Goal: Task Accomplishment & Management: Manage account settings

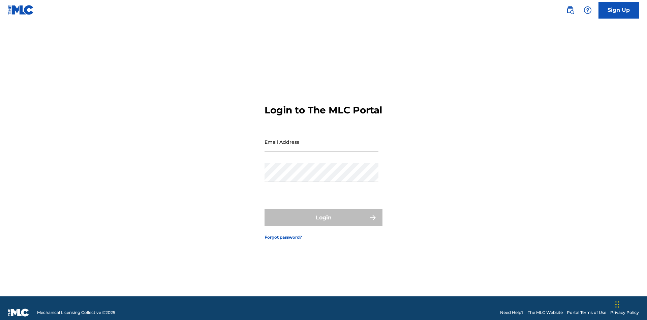
scroll to position [9, 0]
click at [322, 139] on input "Email Address" at bounding box center [322, 141] width 114 height 19
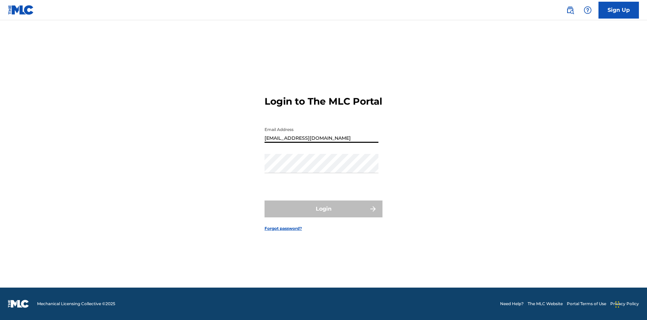
type input "[EMAIL_ADDRESS][DOMAIN_NAME]"
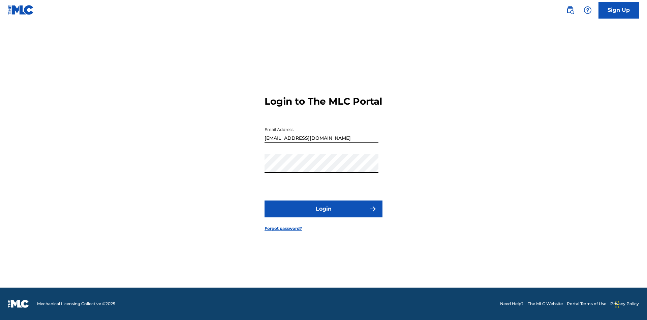
click at [324, 214] on button "Login" at bounding box center [324, 208] width 118 height 17
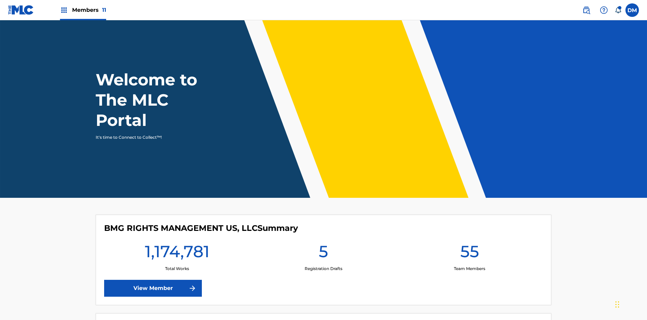
click at [83, 10] on span "Members 11" at bounding box center [89, 10] width 34 height 8
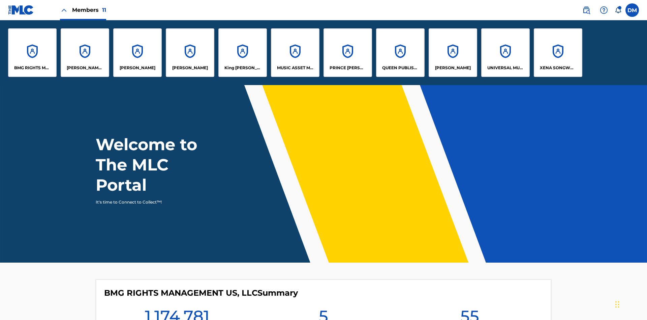
click at [242, 68] on p "King [PERSON_NAME]" at bounding box center [242, 68] width 37 height 6
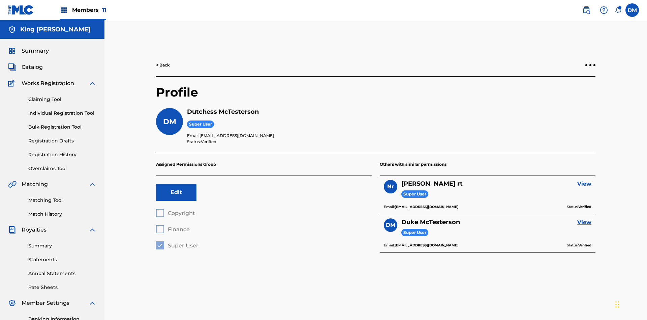
click at [176, 184] on button "Edit" at bounding box center [176, 192] width 40 height 17
click at [175, 210] on span "Copyright" at bounding box center [181, 213] width 27 height 6
click at [173, 226] on span "Finance" at bounding box center [179, 229] width 22 height 6
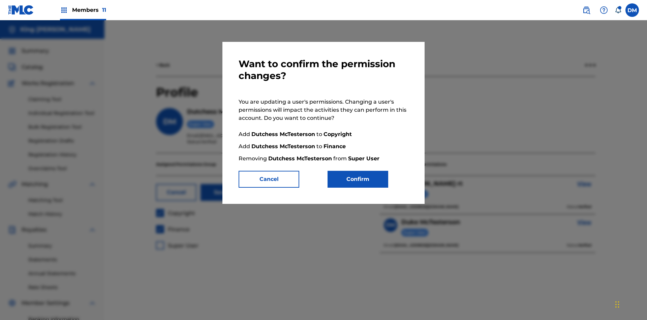
click at [358, 179] on button "Confirm" at bounding box center [358, 179] width 61 height 17
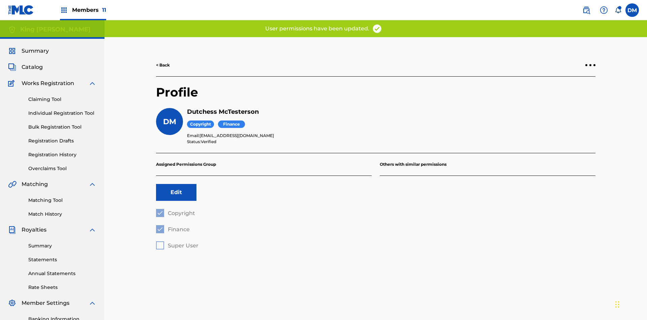
click at [176, 184] on button "Edit" at bounding box center [176, 192] width 40 height 17
click at [173, 226] on span "Finance" at bounding box center [179, 229] width 22 height 6
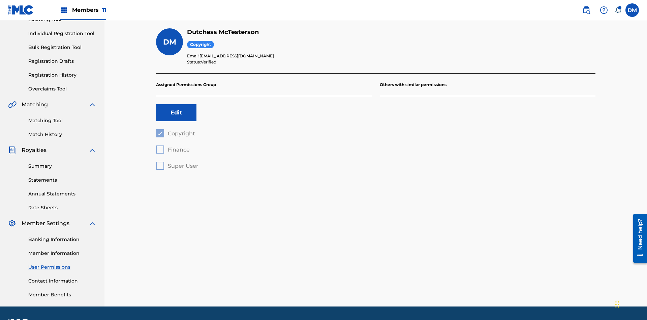
click at [176, 104] on button "Edit" at bounding box center [176, 112] width 40 height 17
click at [175, 130] on span "Copyright" at bounding box center [181, 133] width 27 height 6
click at [173, 146] on span "Finance" at bounding box center [179, 149] width 22 height 6
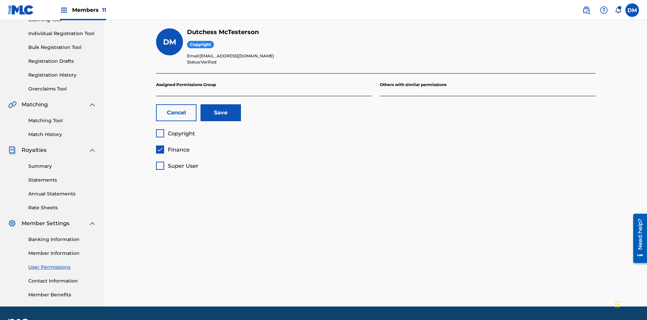
click at [221, 104] on button "Save" at bounding box center [221, 112] width 40 height 17
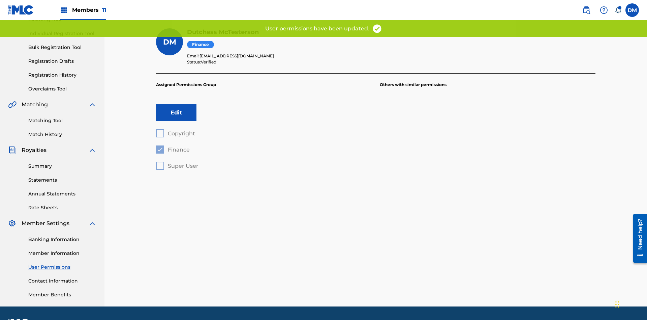
scroll to position [0, 0]
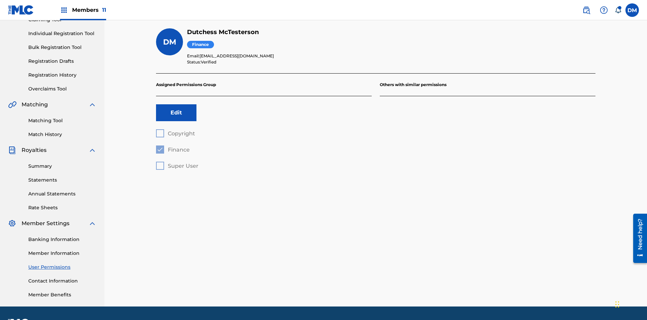
click at [176, 104] on button "Edit" at bounding box center [176, 112] width 40 height 17
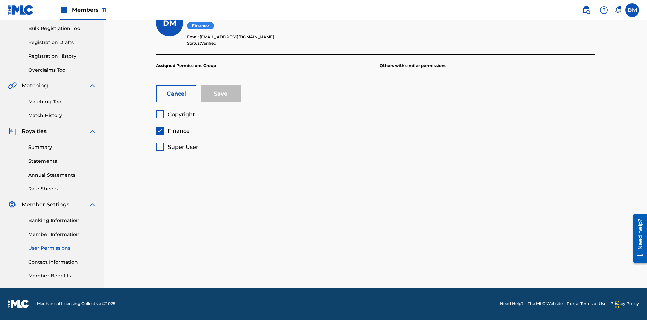
click at [173, 130] on span "Finance" at bounding box center [179, 130] width 22 height 6
click at [177, 147] on span "Super User" at bounding box center [183, 147] width 31 height 6
click at [221, 94] on button "Save" at bounding box center [221, 93] width 40 height 17
